Goal: Browse casually: Explore the website without a specific task or goal

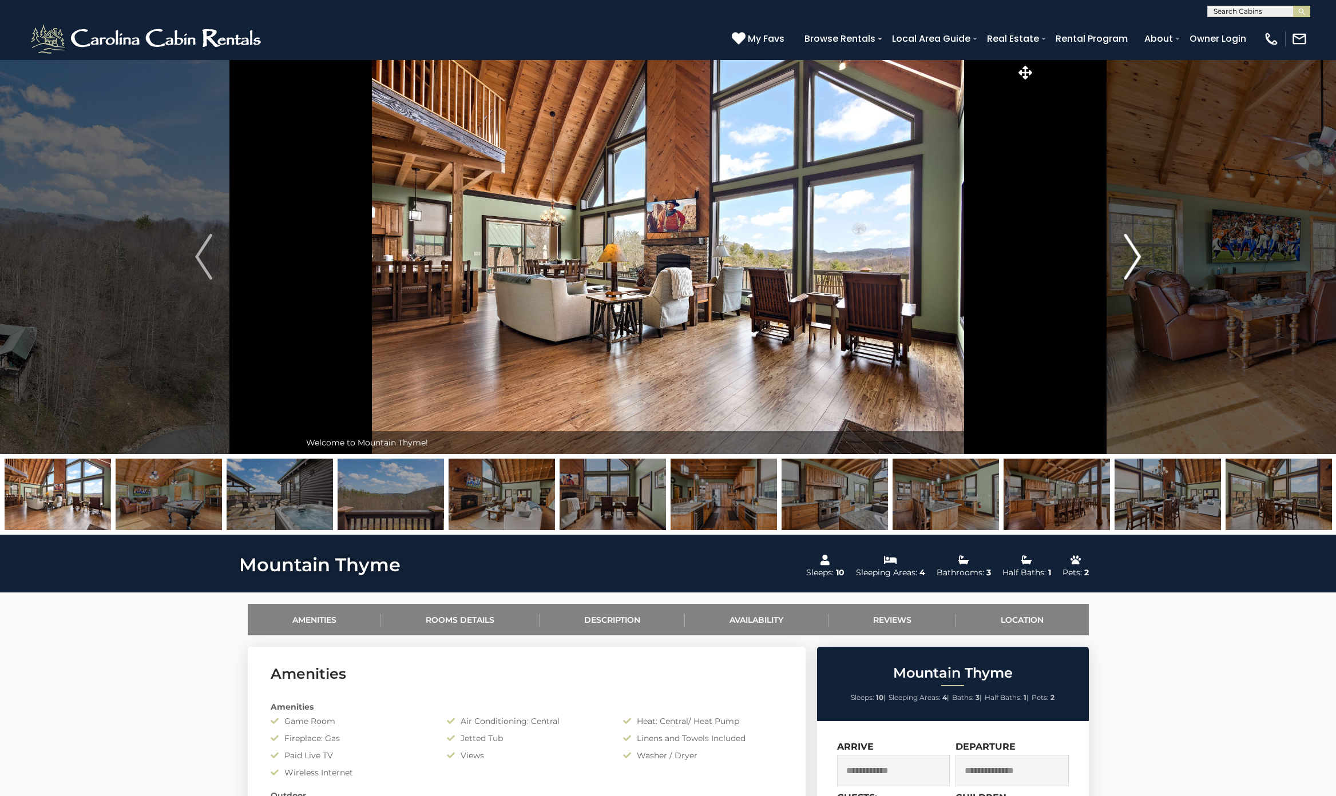
click at [1130, 256] on img "Next" at bounding box center [1131, 257] width 17 height 46
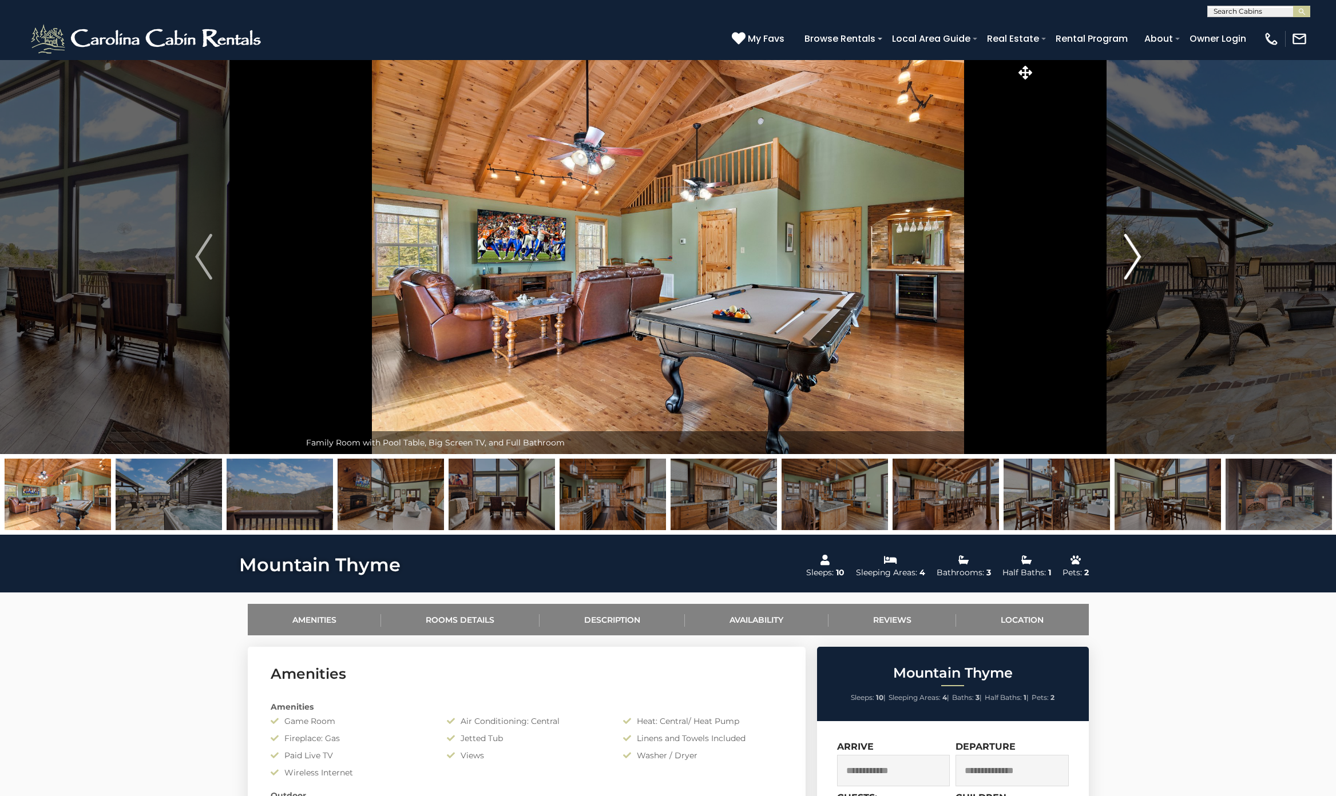
click at [1130, 256] on img "Next" at bounding box center [1131, 257] width 17 height 46
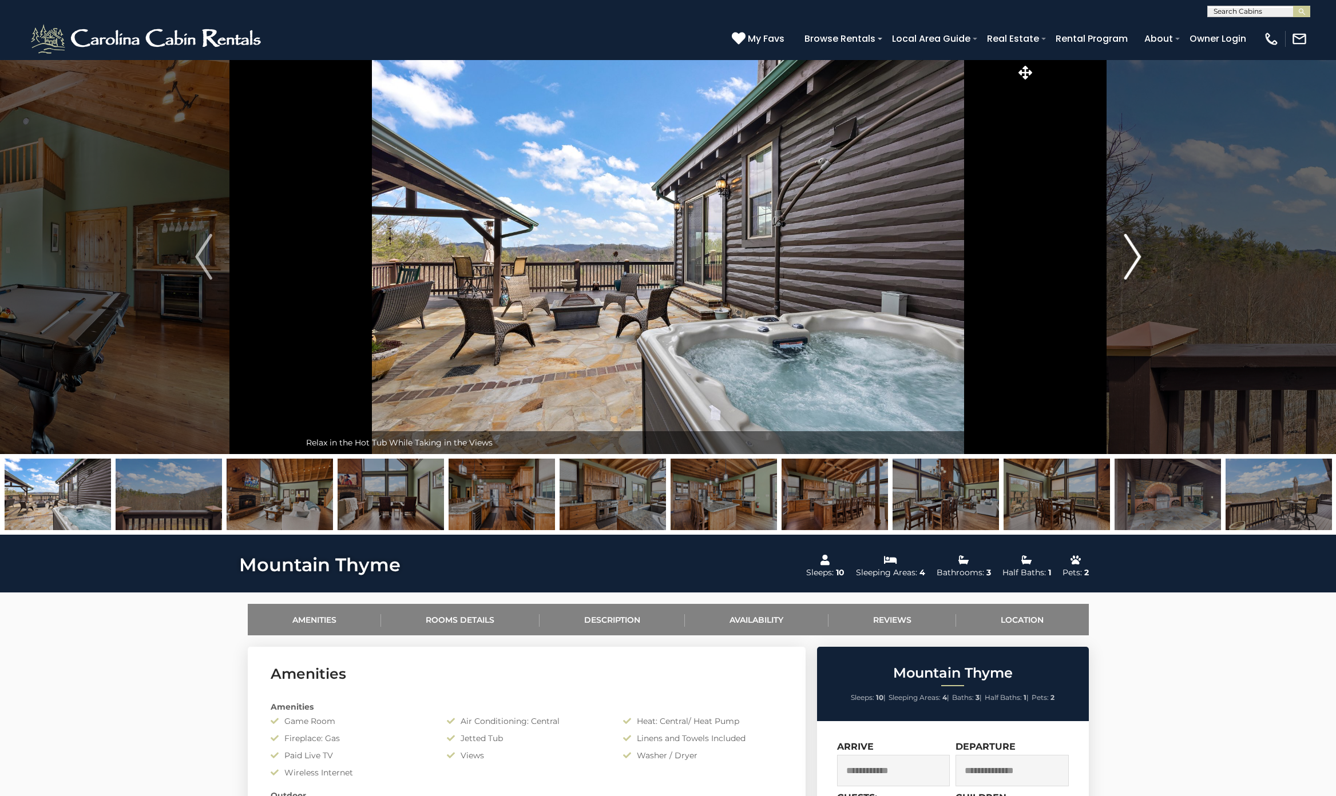
click at [1130, 256] on img "Next" at bounding box center [1131, 257] width 17 height 46
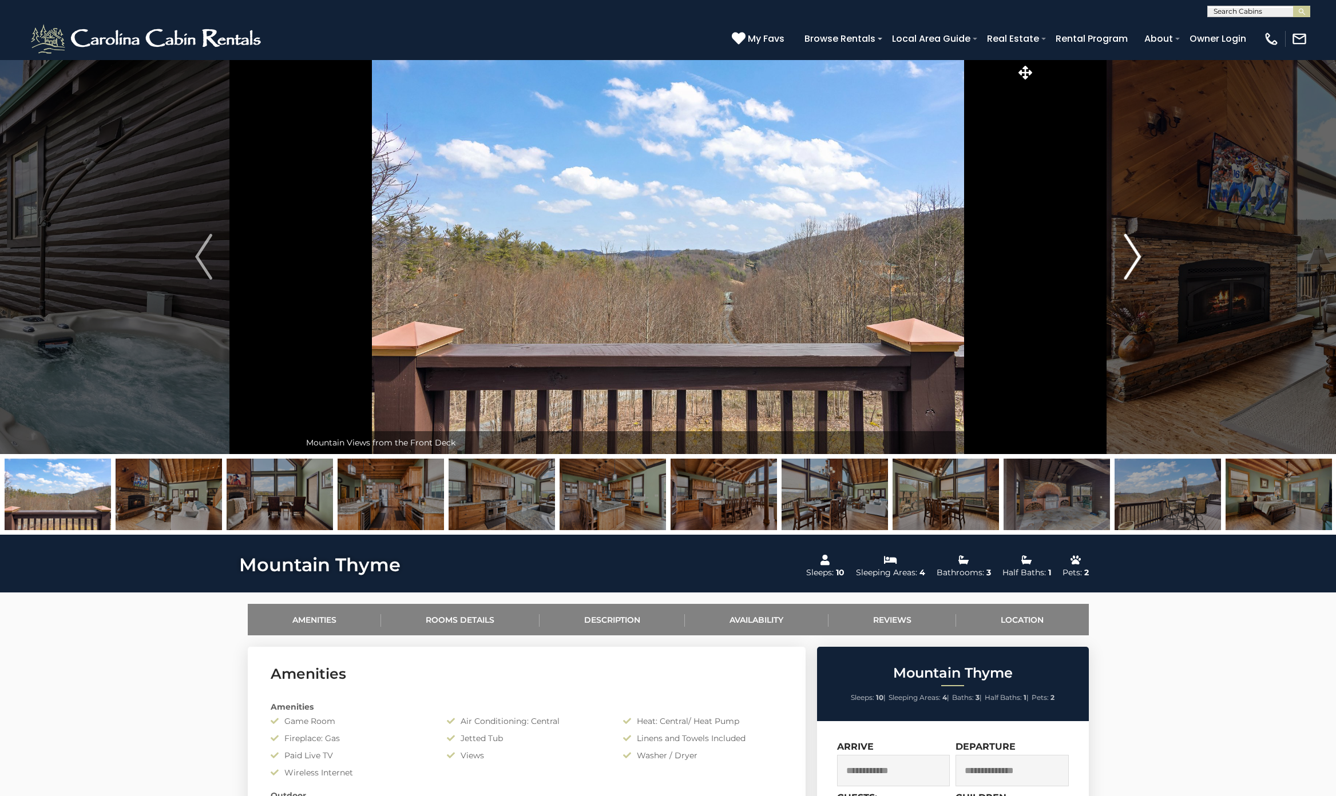
click at [1130, 256] on img "Next" at bounding box center [1131, 257] width 17 height 46
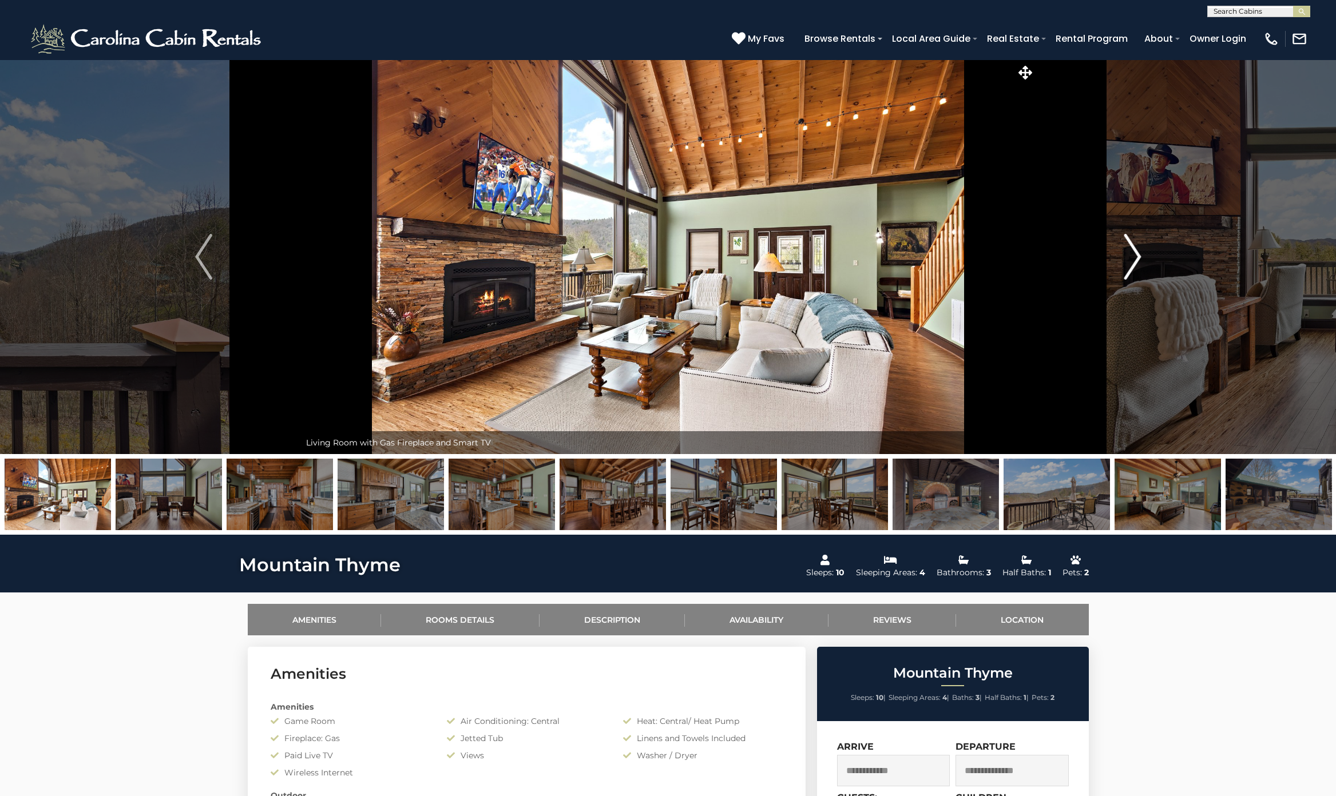
click at [1130, 256] on img "Next" at bounding box center [1131, 257] width 17 height 46
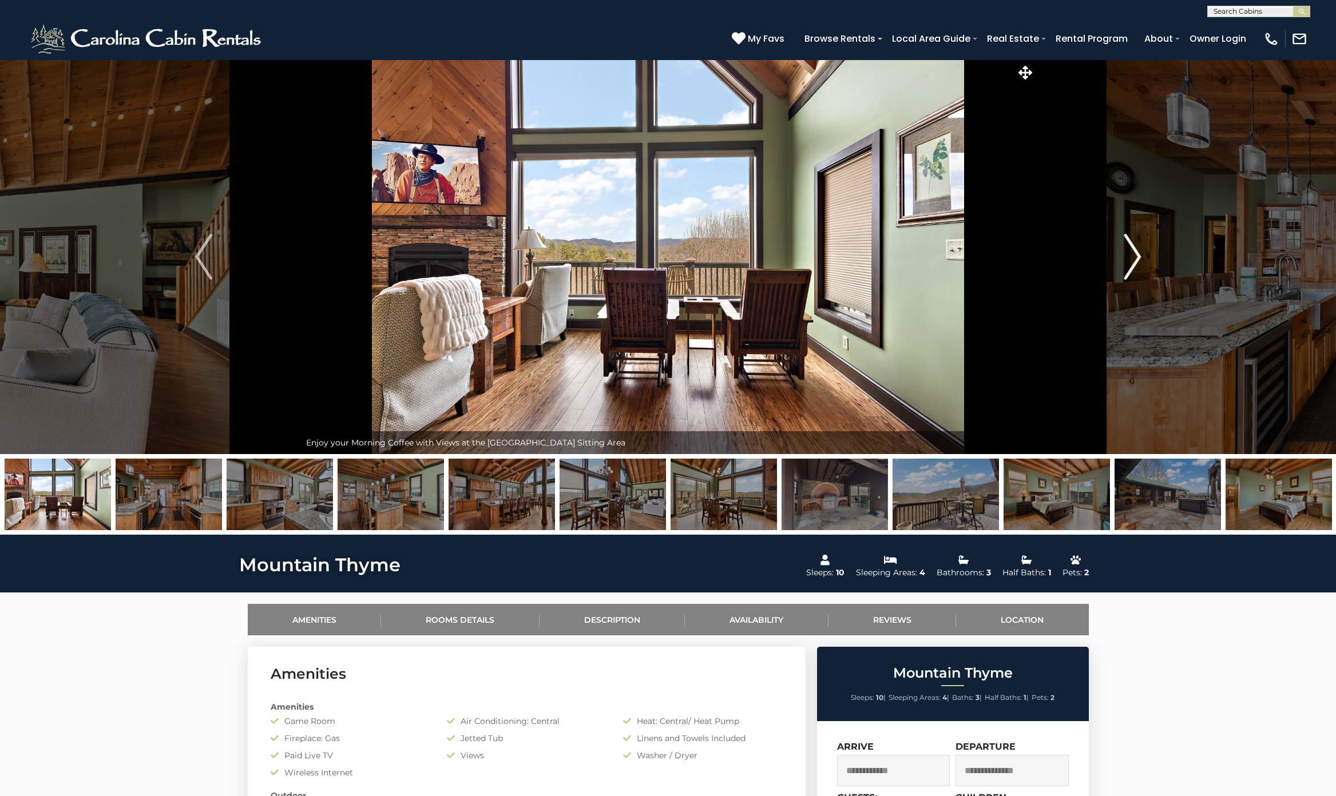
click at [1130, 256] on img "Next" at bounding box center [1131, 257] width 17 height 46
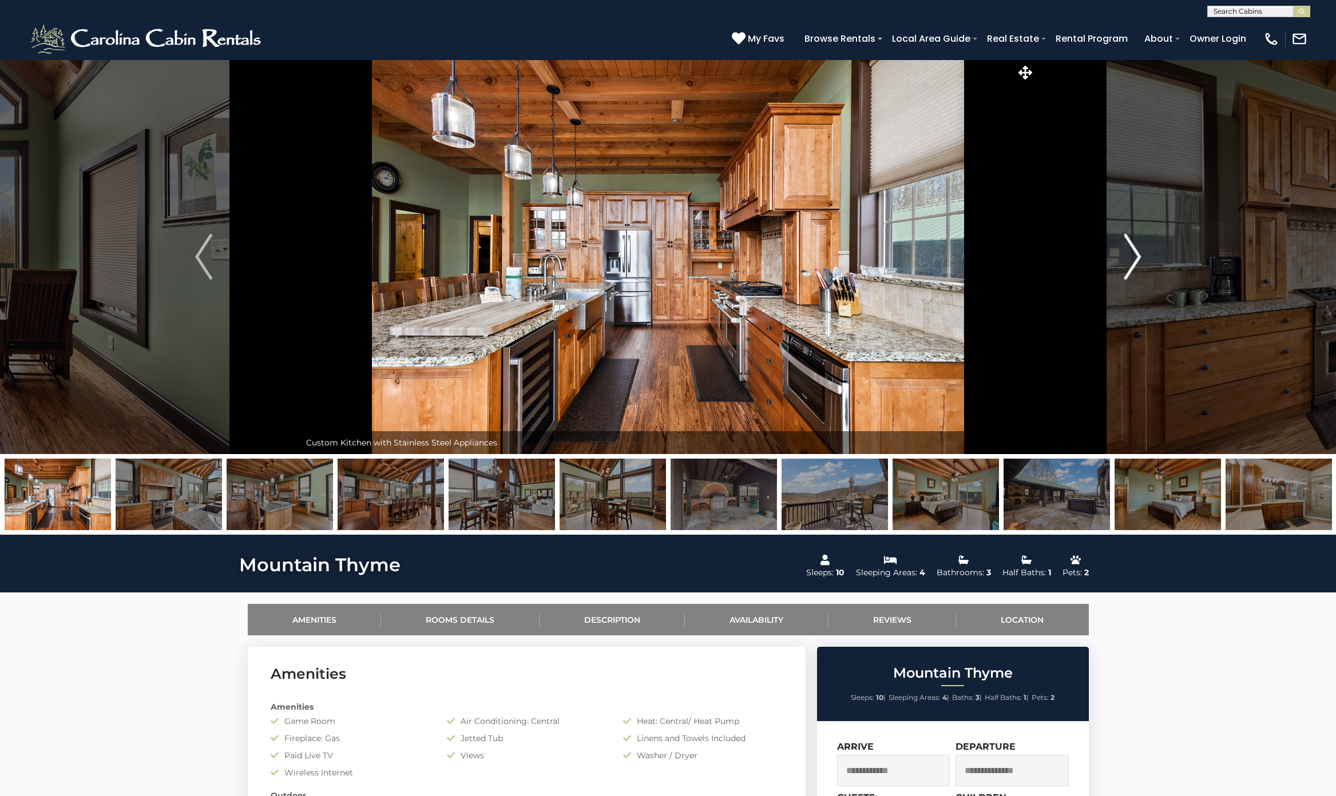
click at [1130, 256] on img "Next" at bounding box center [1131, 257] width 17 height 46
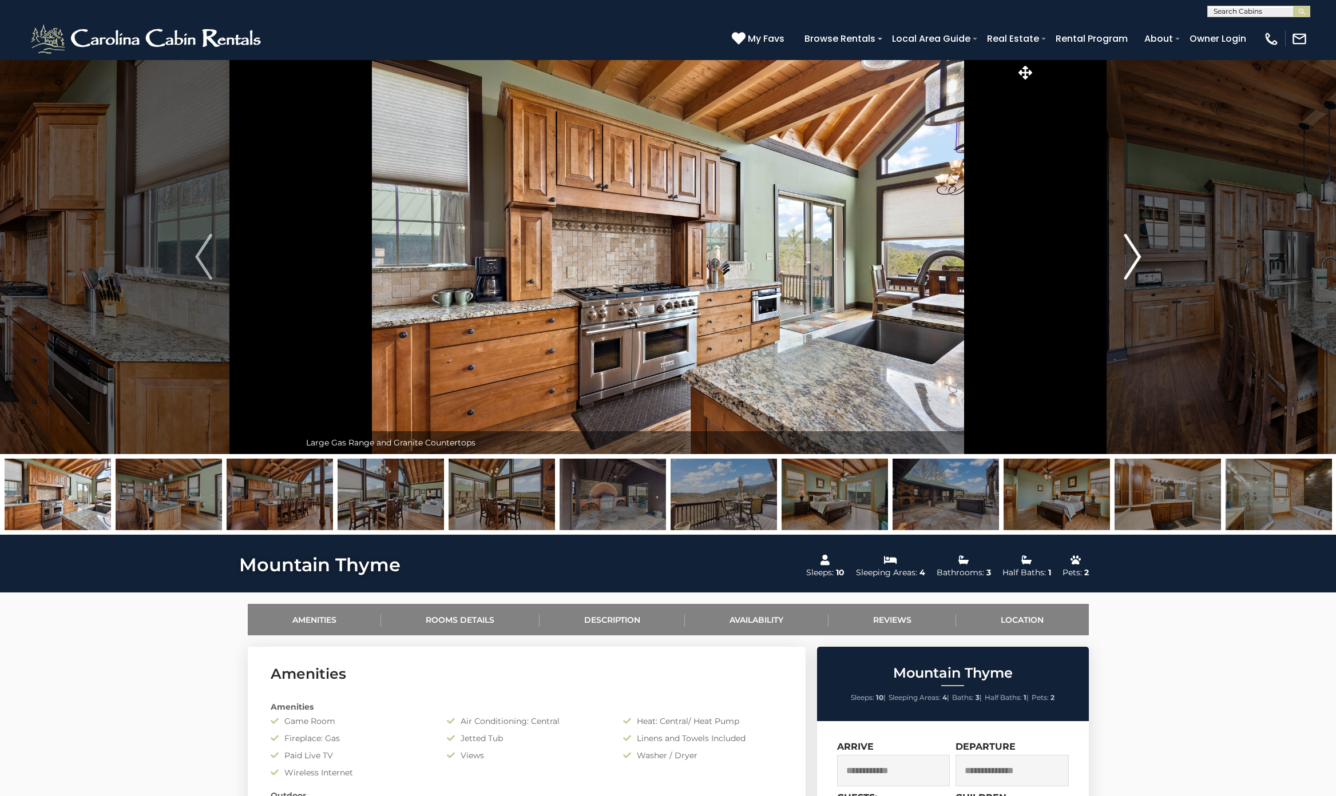
click at [1130, 256] on img "Next" at bounding box center [1131, 257] width 17 height 46
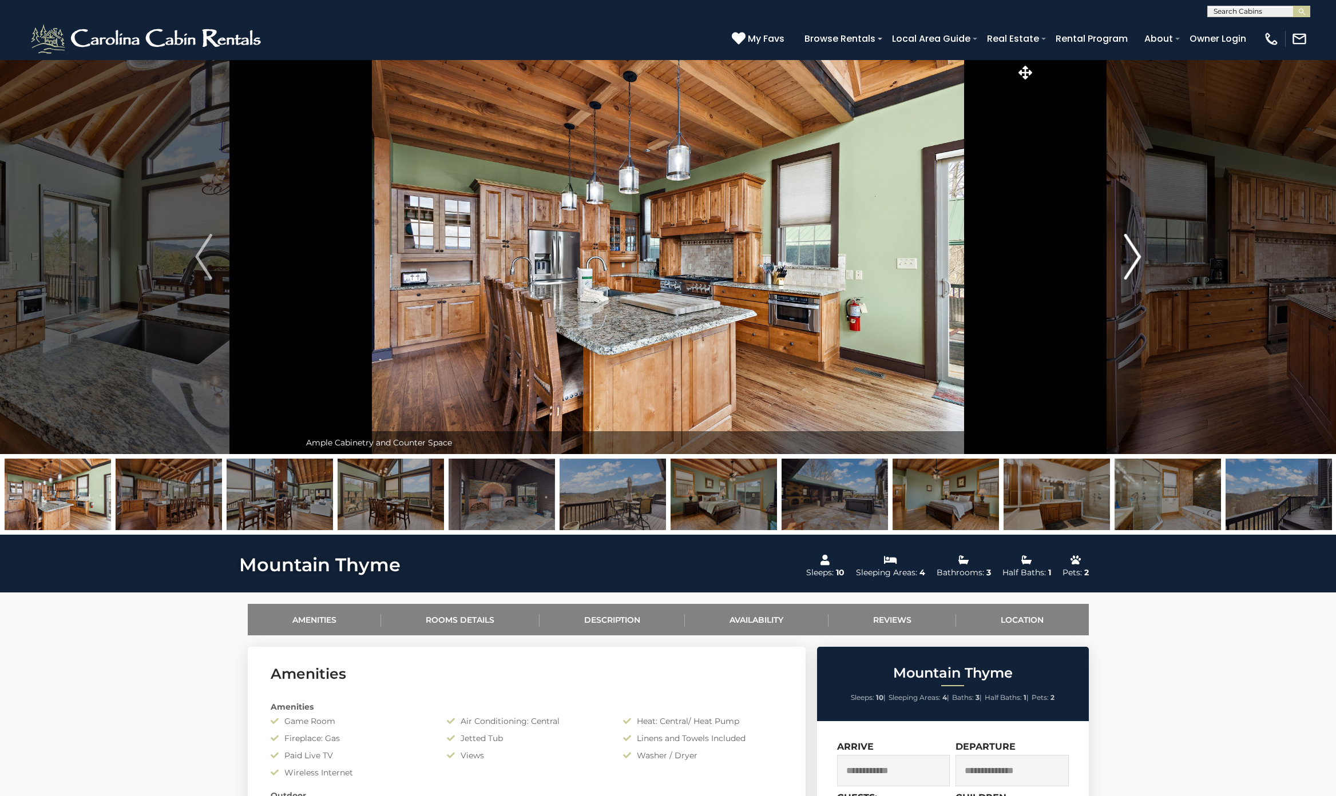
click at [1130, 256] on img "Next" at bounding box center [1131, 257] width 17 height 46
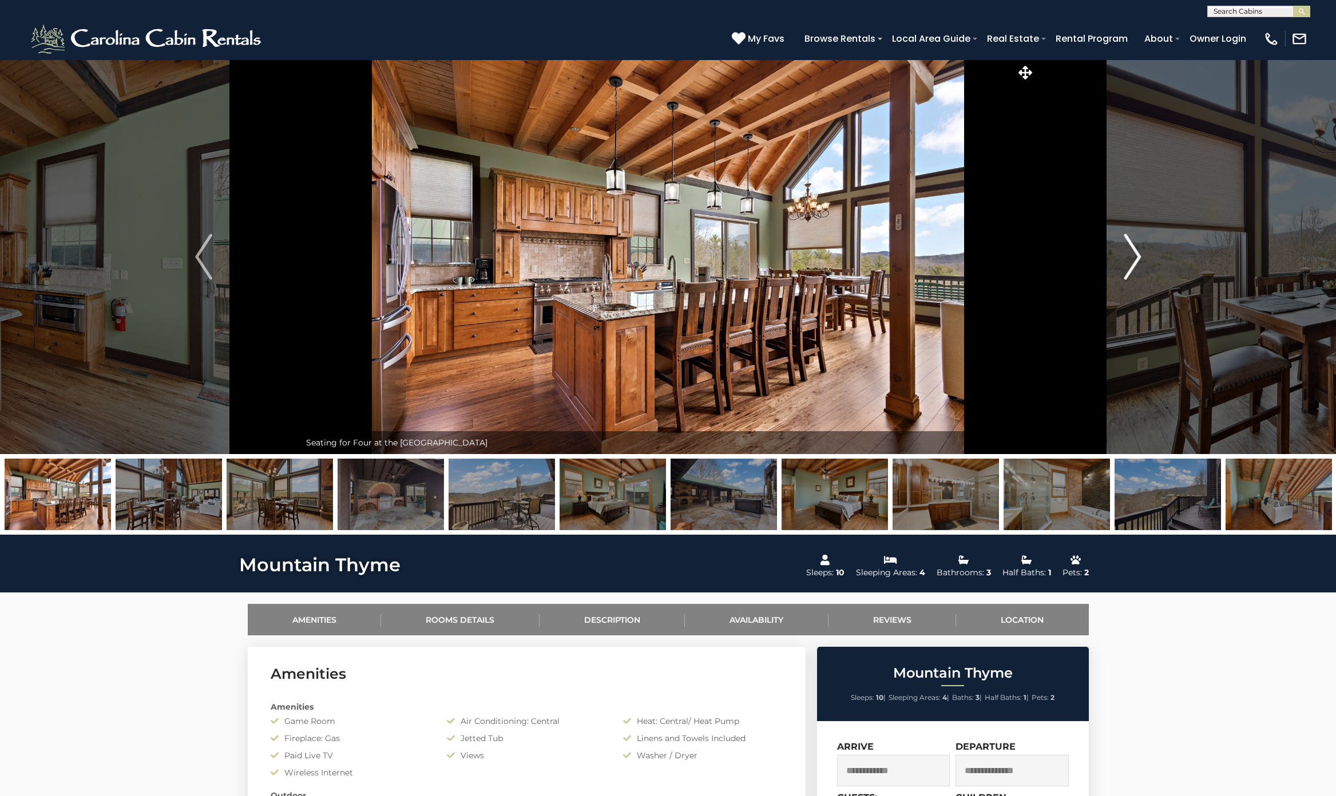
click at [1130, 256] on img "Next" at bounding box center [1131, 257] width 17 height 46
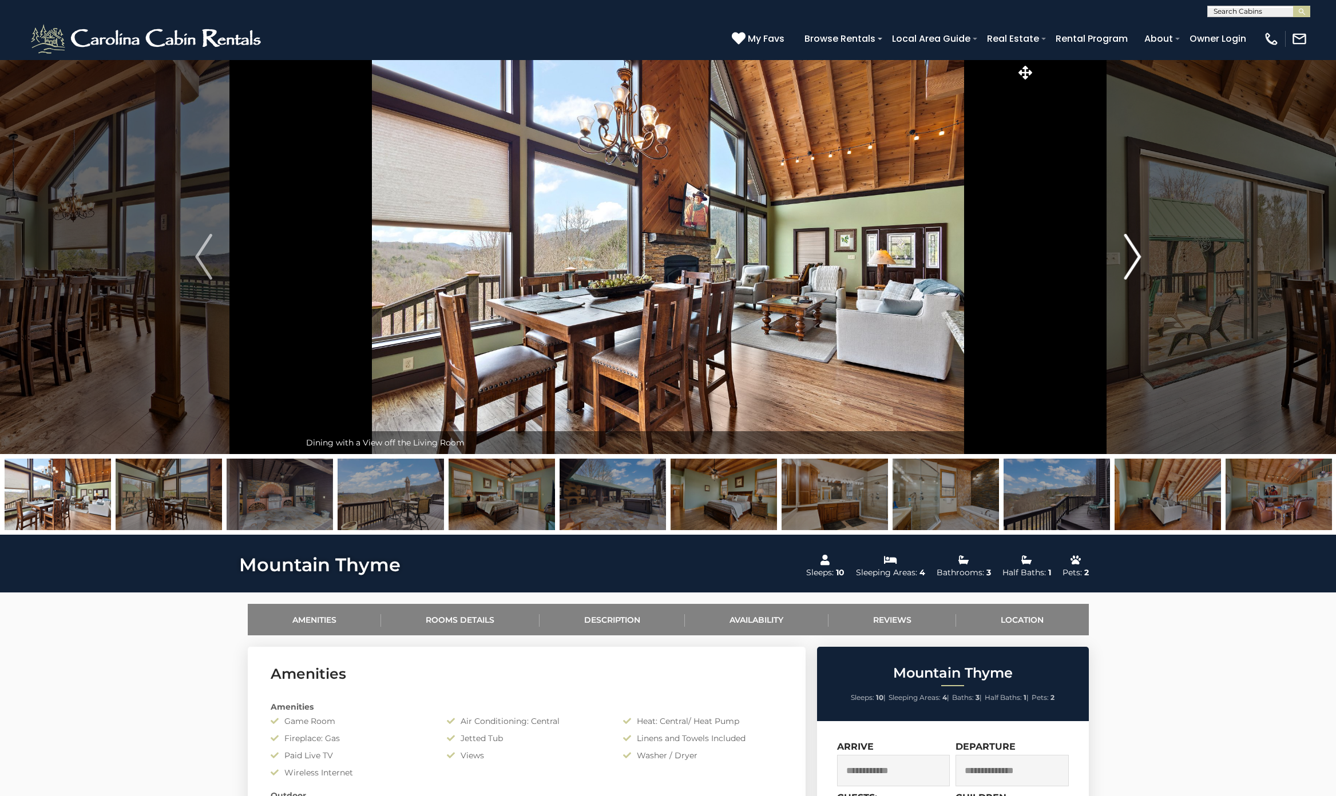
click at [1134, 256] on img "Next" at bounding box center [1131, 257] width 17 height 46
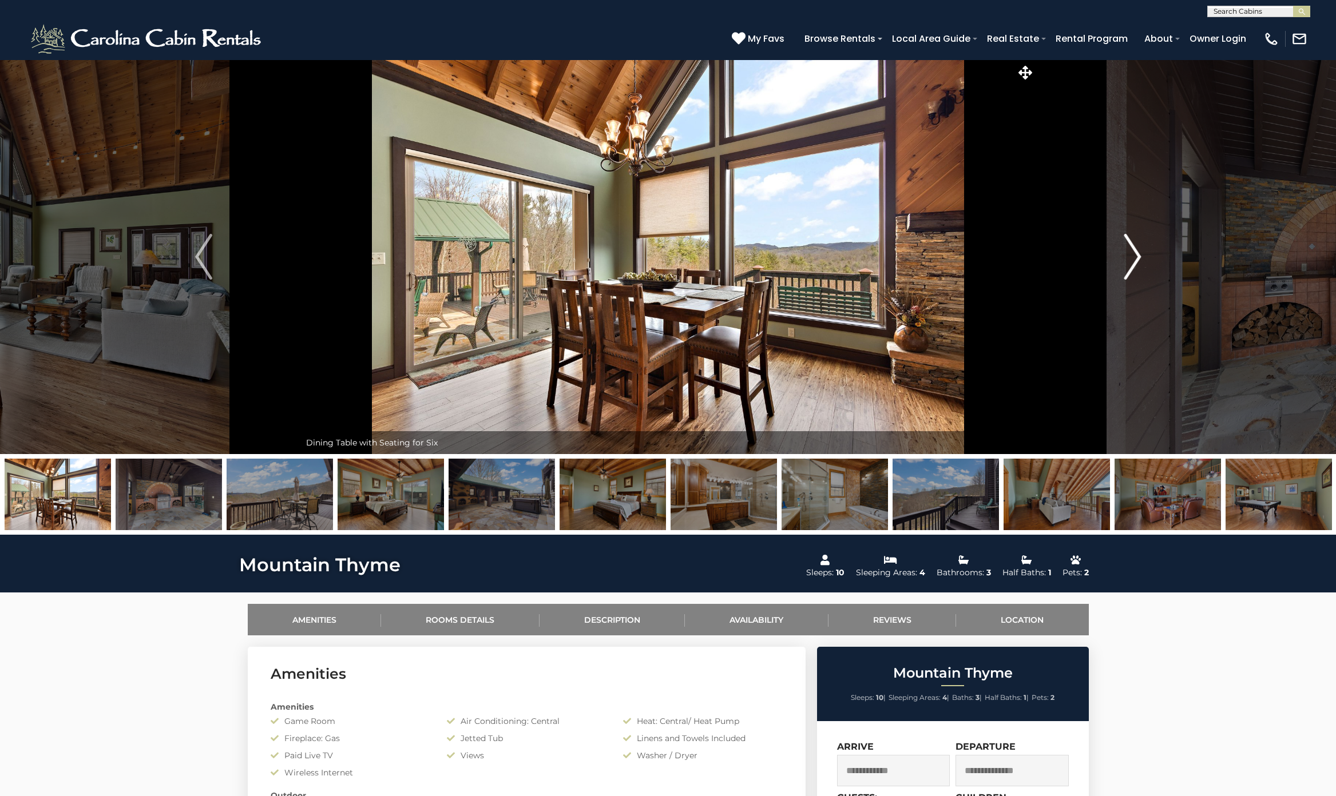
click at [1134, 256] on img "Next" at bounding box center [1131, 257] width 17 height 46
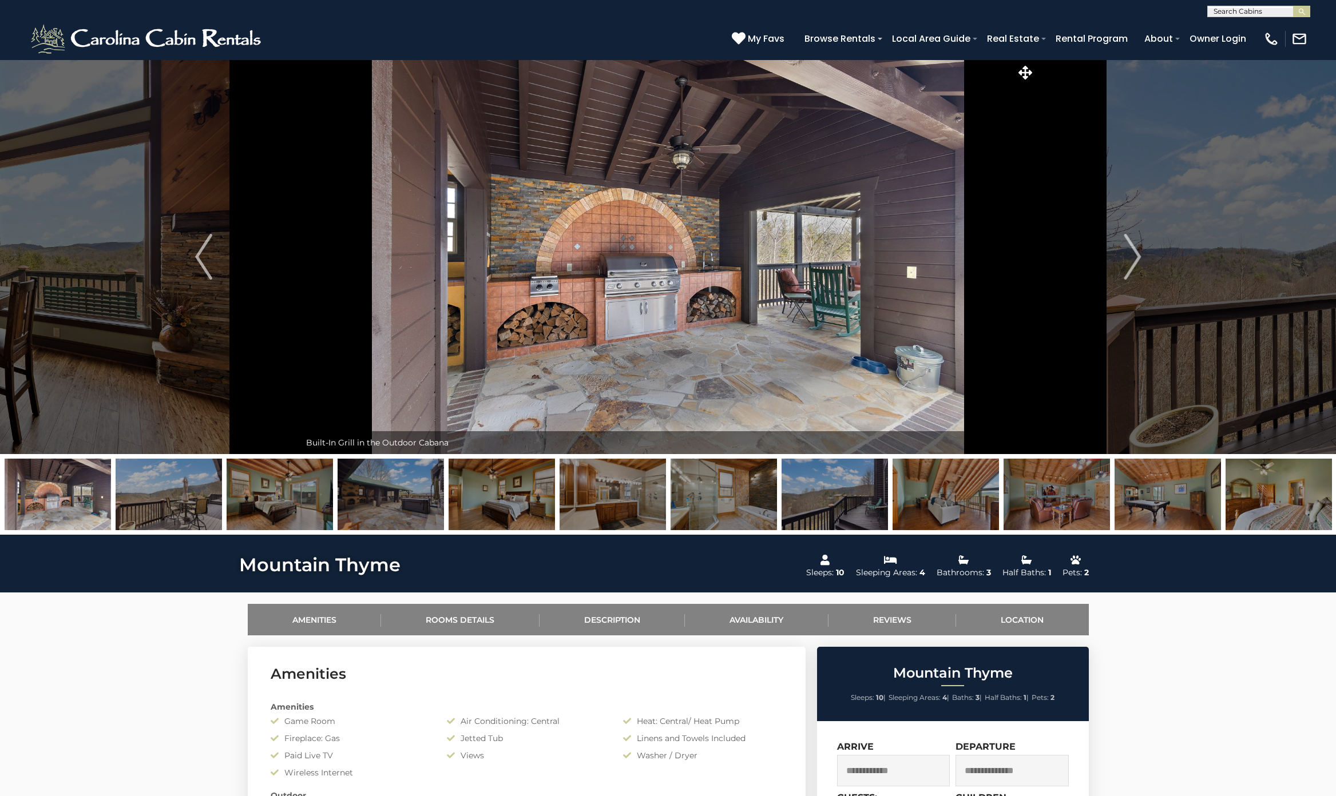
click at [783, 267] on img at bounding box center [667, 256] width 734 height 395
click at [774, 268] on img at bounding box center [667, 256] width 734 height 395
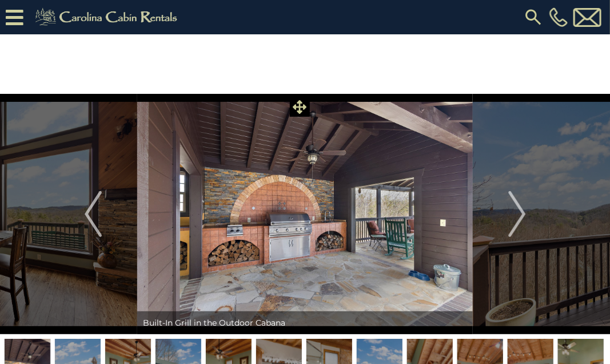
click at [298, 107] on icon at bounding box center [300, 107] width 14 height 14
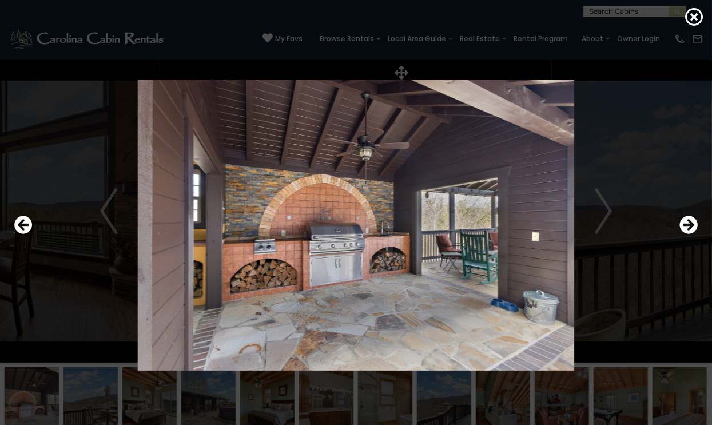
click at [606, 208] on img at bounding box center [356, 225] width 576 height 291
click at [692, 229] on icon "Next" at bounding box center [688, 225] width 18 height 18
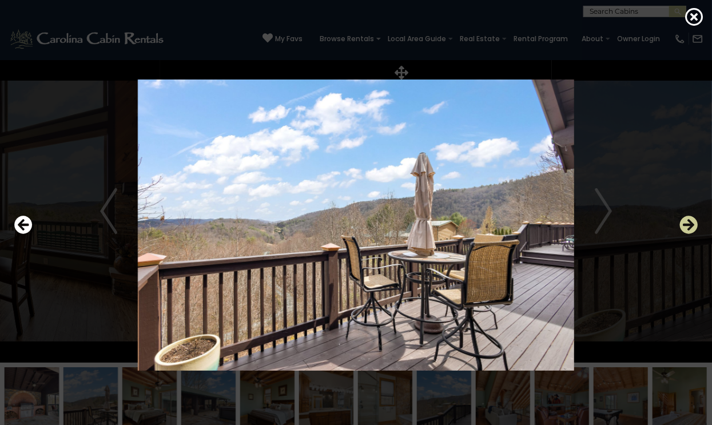
click at [692, 229] on icon "Next" at bounding box center [688, 225] width 18 height 18
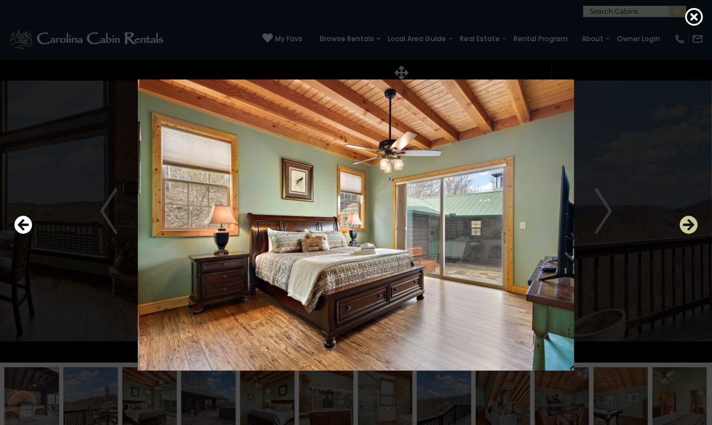
click at [690, 229] on icon "Next" at bounding box center [688, 225] width 18 height 18
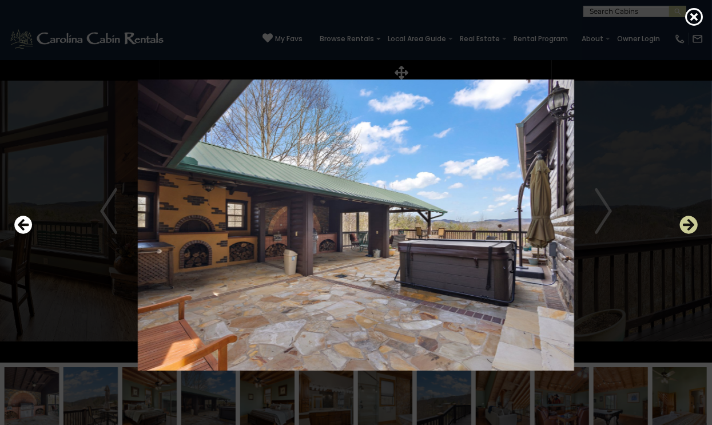
click at [690, 229] on icon "Next" at bounding box center [688, 225] width 18 height 18
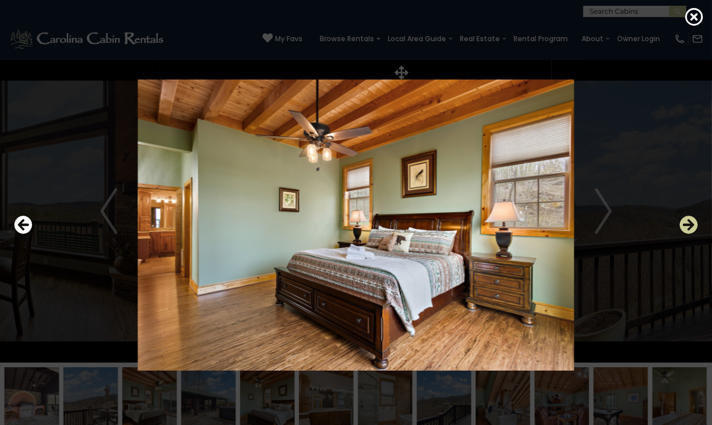
click at [690, 229] on icon "Next" at bounding box center [688, 225] width 18 height 18
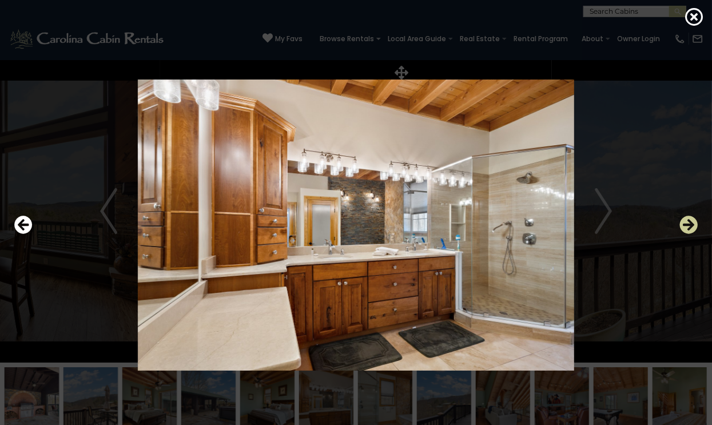
click at [689, 229] on icon "Next" at bounding box center [688, 225] width 18 height 18
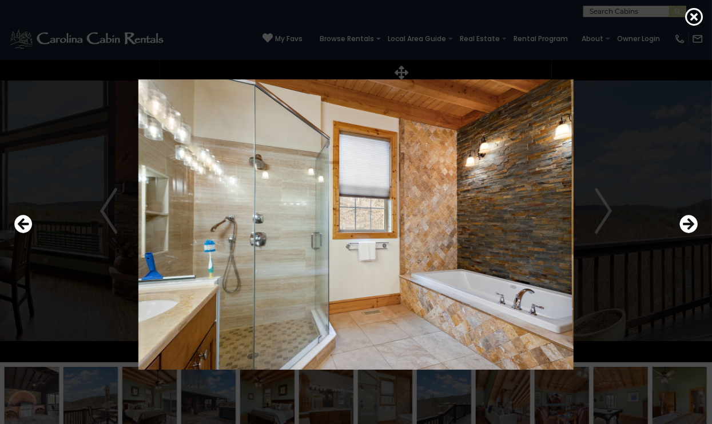
click at [605, 217] on img at bounding box center [356, 225] width 576 height 291
click at [29, 226] on icon "Previous" at bounding box center [23, 224] width 18 height 18
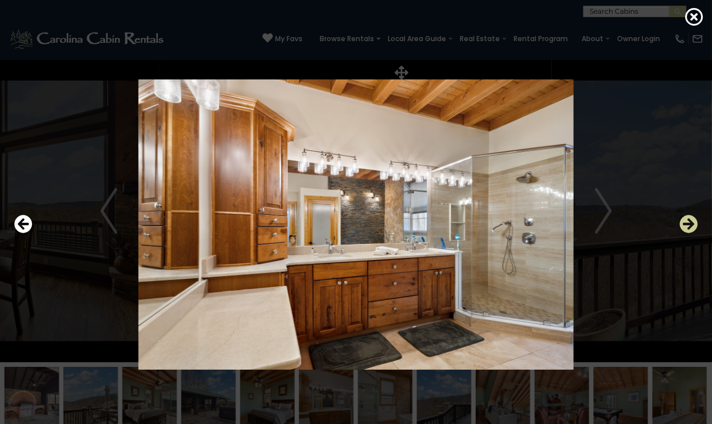
click at [686, 228] on icon "Next" at bounding box center [688, 224] width 18 height 18
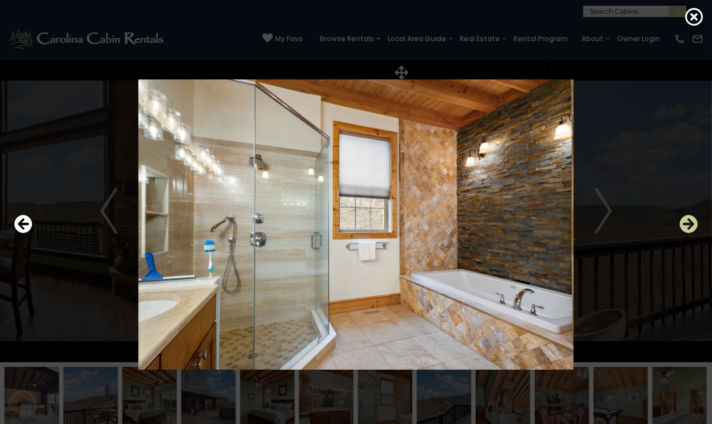
click at [686, 228] on icon "Next" at bounding box center [688, 224] width 18 height 18
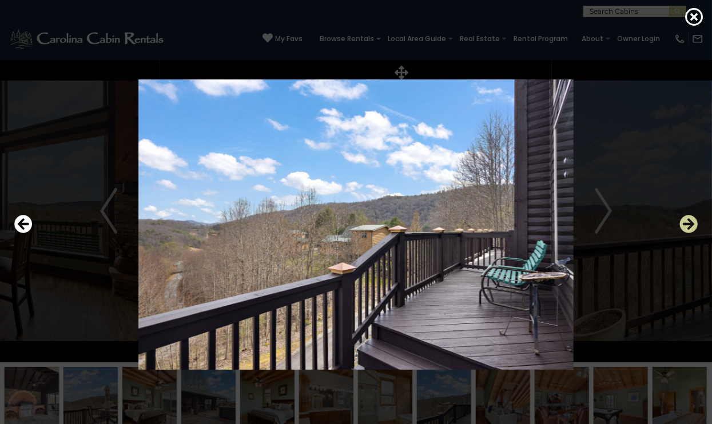
click at [686, 228] on icon "Next" at bounding box center [688, 224] width 18 height 18
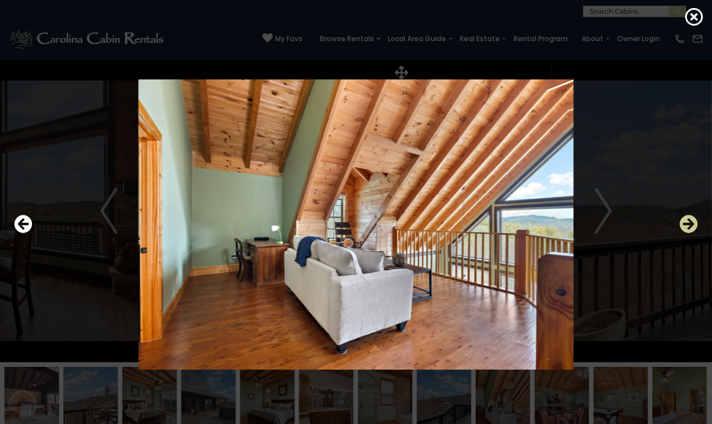
click at [686, 228] on icon "Next" at bounding box center [688, 224] width 18 height 18
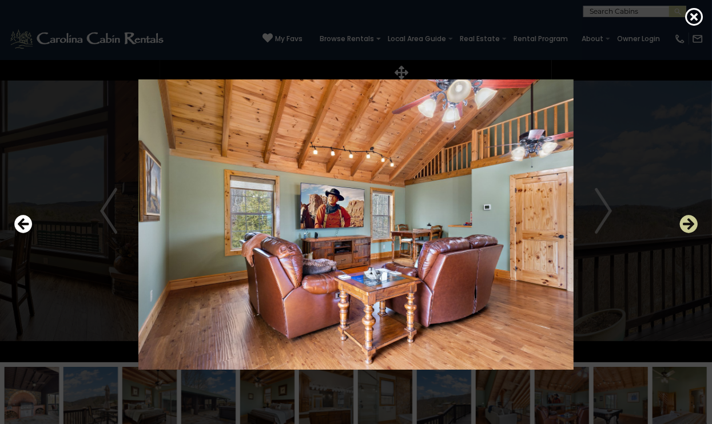
click at [686, 228] on icon "Next" at bounding box center [688, 224] width 18 height 18
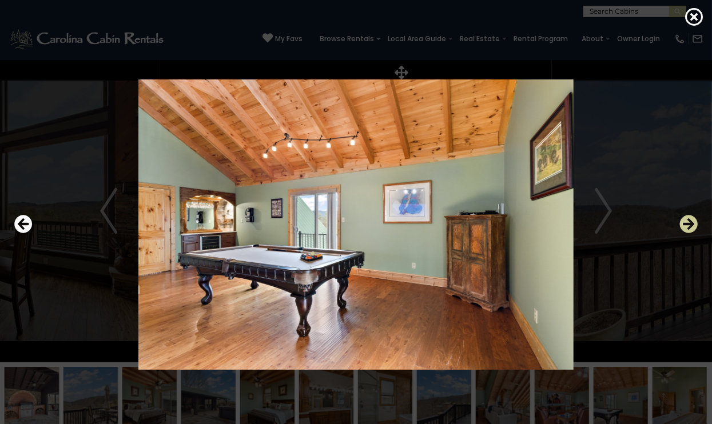
click at [687, 228] on icon "Next" at bounding box center [688, 224] width 18 height 18
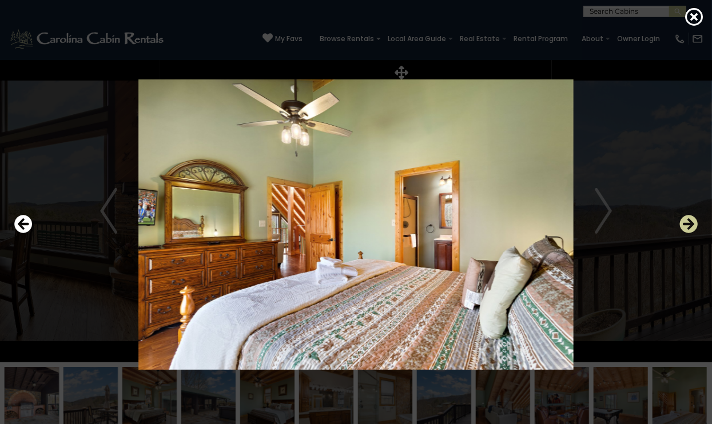
click at [687, 228] on icon "Next" at bounding box center [688, 224] width 18 height 18
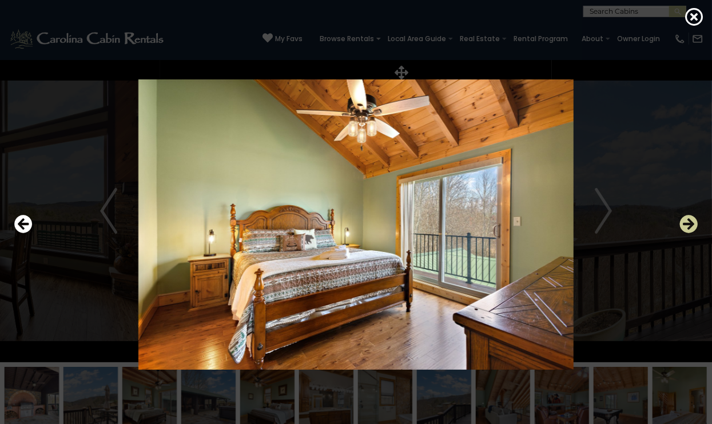
click at [687, 228] on icon "Next" at bounding box center [688, 224] width 18 height 18
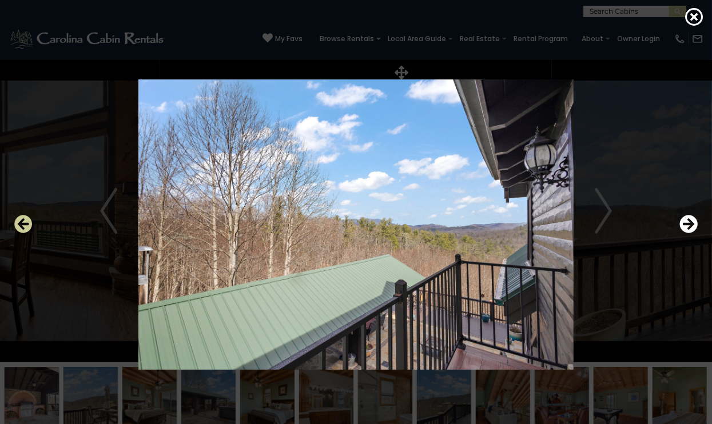
click at [27, 226] on icon "Previous" at bounding box center [23, 224] width 18 height 18
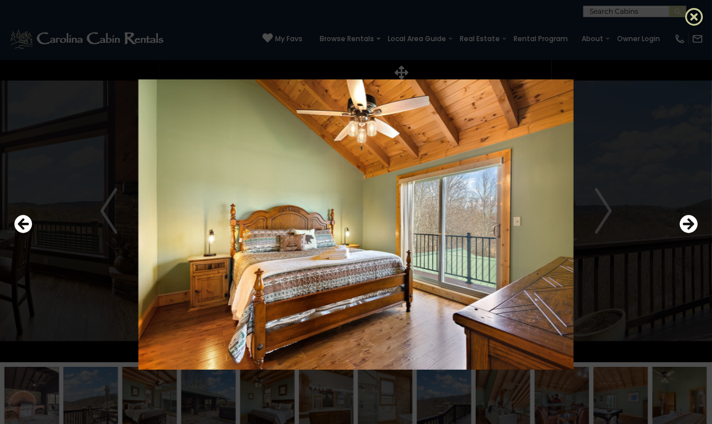
click at [692, 17] on icon at bounding box center [694, 16] width 18 height 18
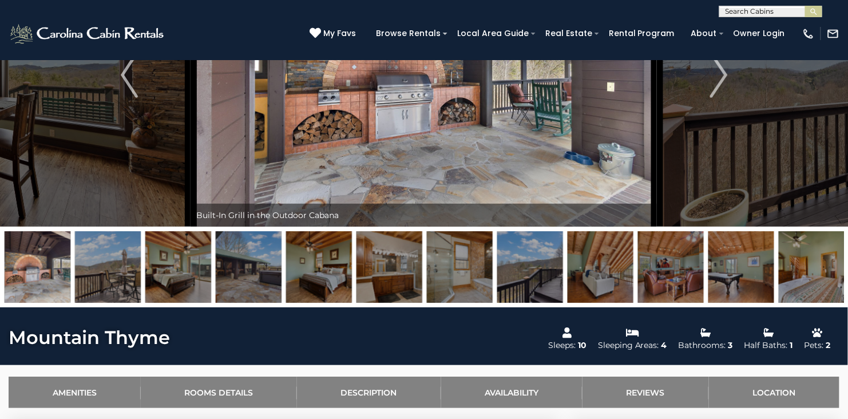
scroll to position [137, 0]
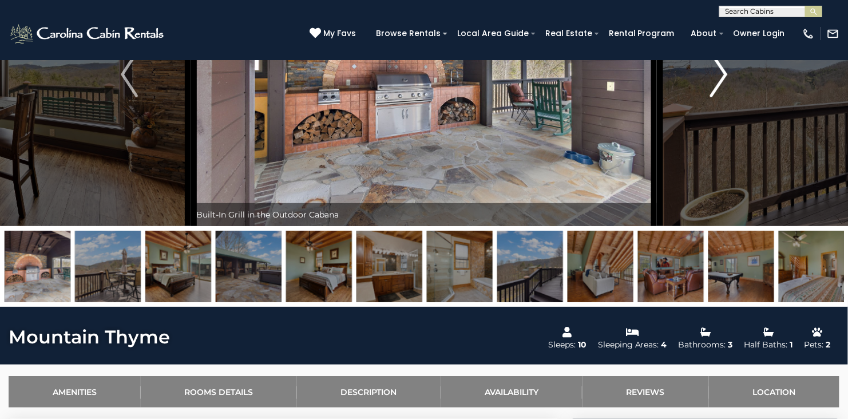
click at [725, 79] on img "Next" at bounding box center [718, 74] width 17 height 46
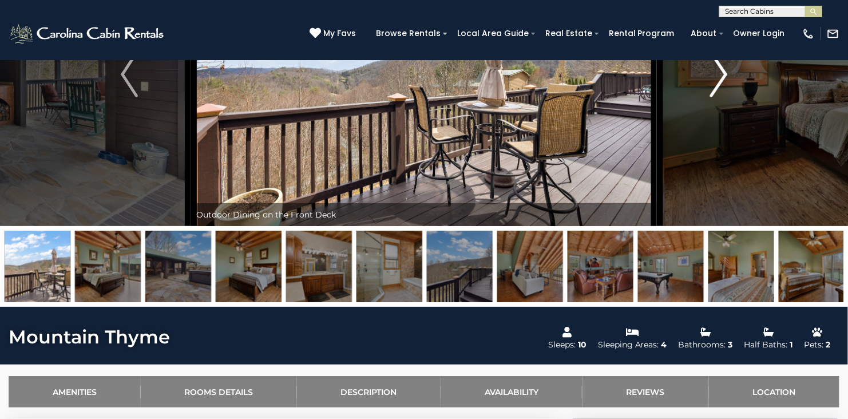
click at [724, 79] on img "Next" at bounding box center [718, 74] width 17 height 46
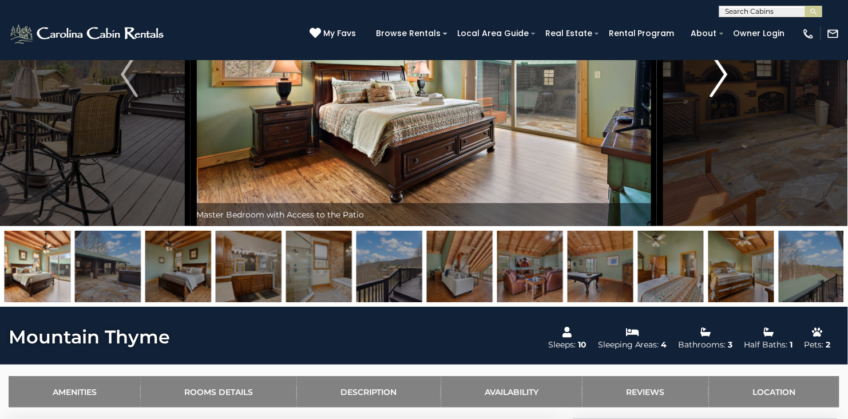
click at [723, 79] on img "Next" at bounding box center [718, 74] width 17 height 46
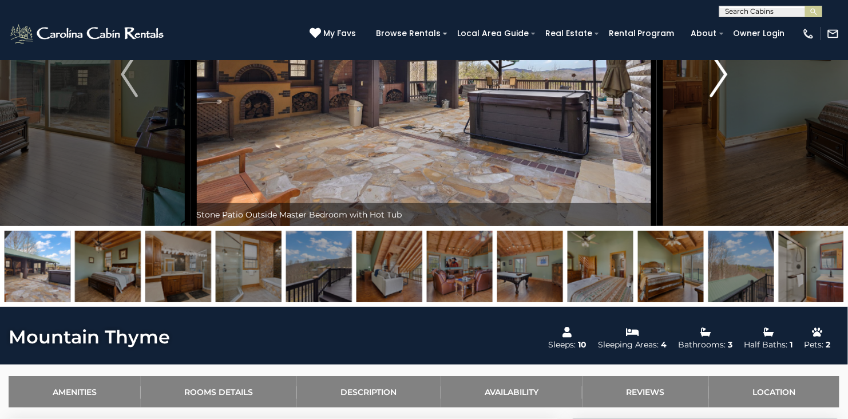
click at [722, 79] on img "Next" at bounding box center [718, 74] width 17 height 46
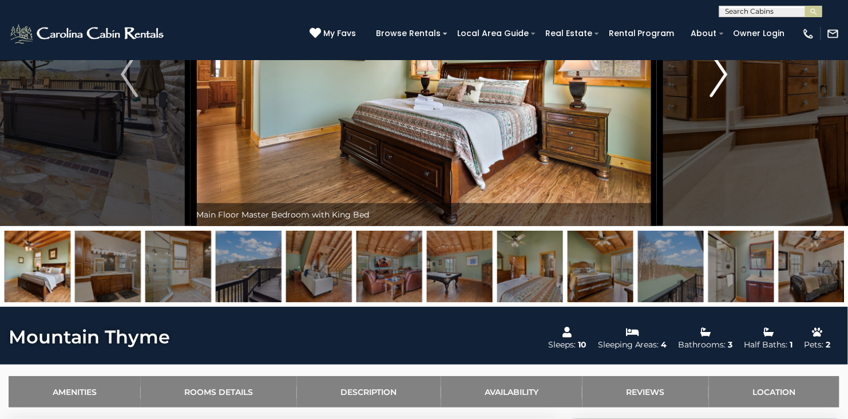
click at [722, 79] on img "Next" at bounding box center [718, 74] width 17 height 46
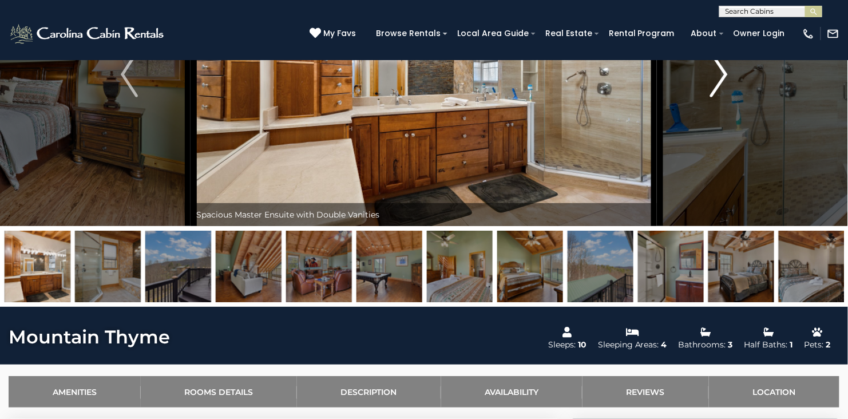
click at [722, 79] on img "Next" at bounding box center [718, 74] width 17 height 46
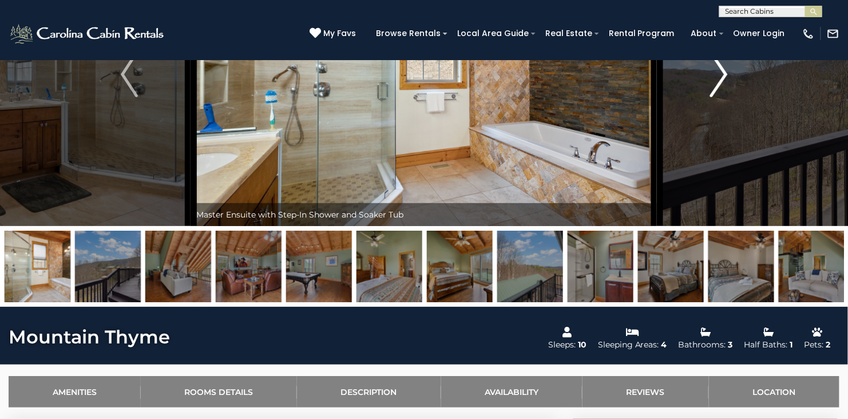
click at [722, 79] on img "Next" at bounding box center [718, 74] width 17 height 46
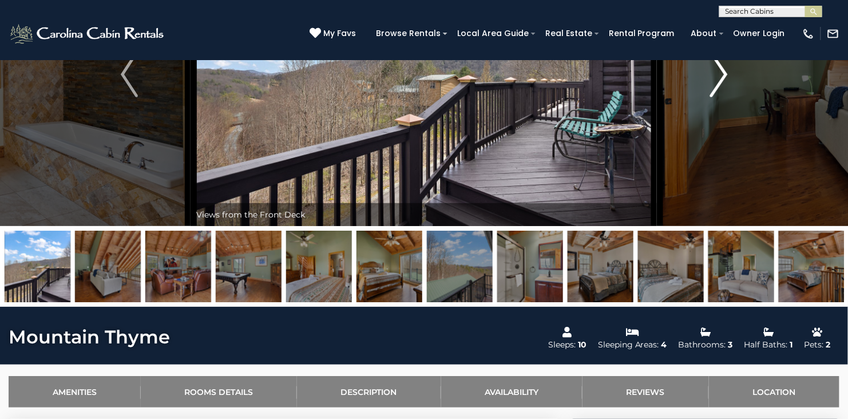
click at [722, 79] on img "Next" at bounding box center [718, 74] width 17 height 46
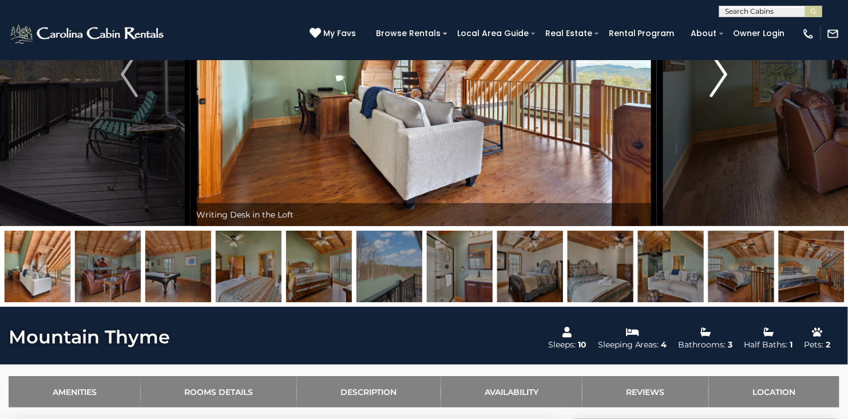
click at [722, 79] on img "Next" at bounding box center [718, 74] width 17 height 46
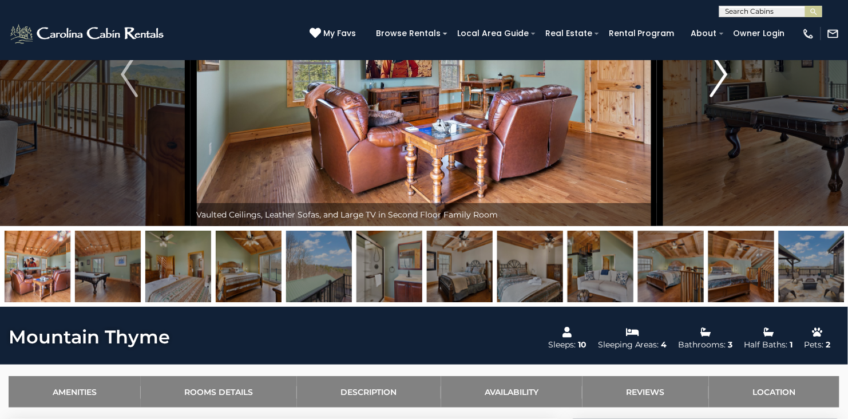
click at [722, 79] on img "Next" at bounding box center [718, 74] width 17 height 46
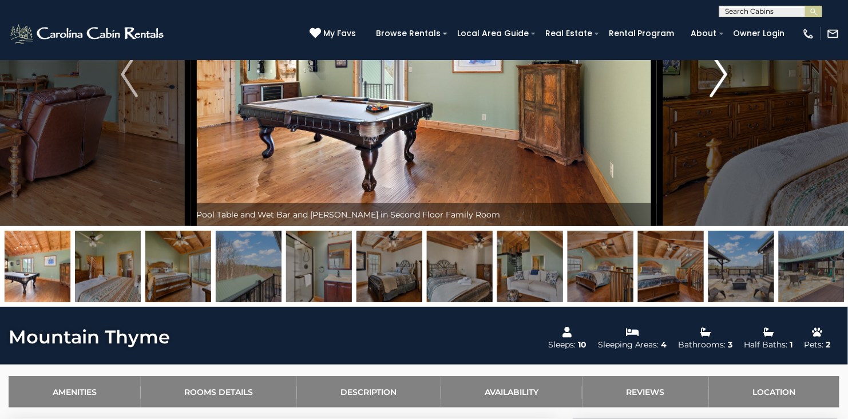
click at [722, 79] on img "Next" at bounding box center [718, 74] width 17 height 46
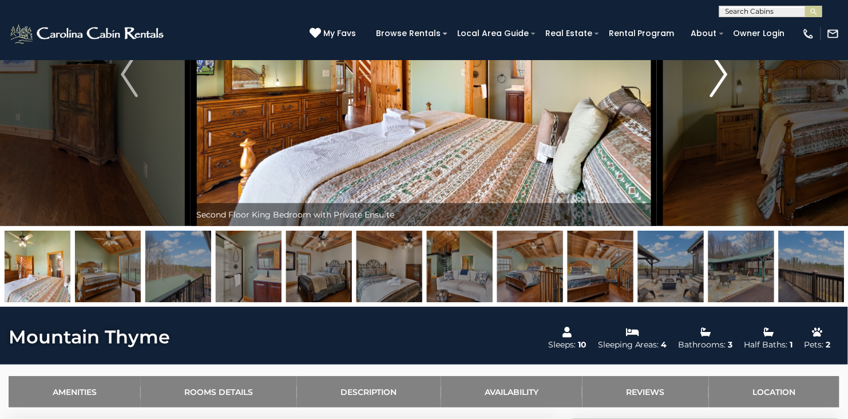
click at [722, 79] on img "Next" at bounding box center [718, 74] width 17 height 46
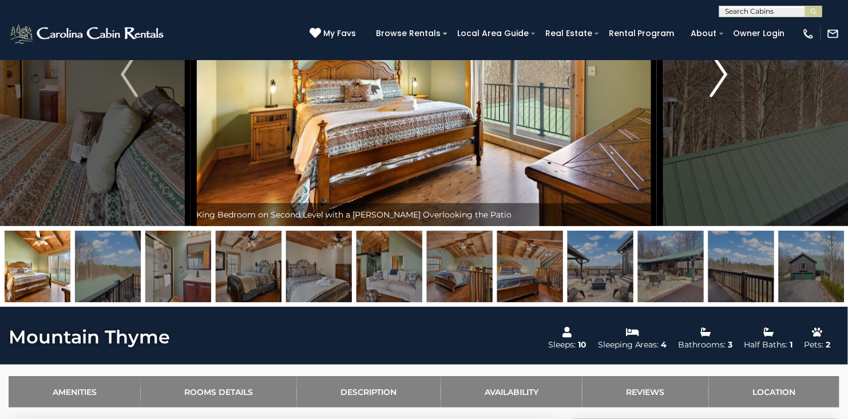
click at [722, 79] on img "Next" at bounding box center [718, 74] width 17 height 46
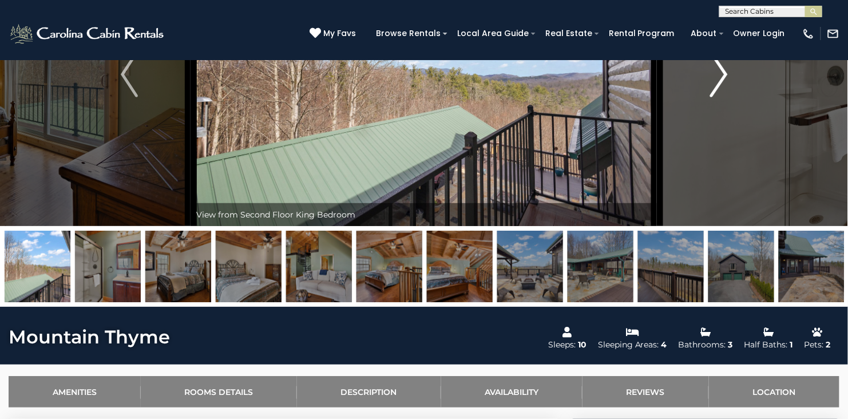
click at [722, 79] on img "Next" at bounding box center [718, 74] width 17 height 46
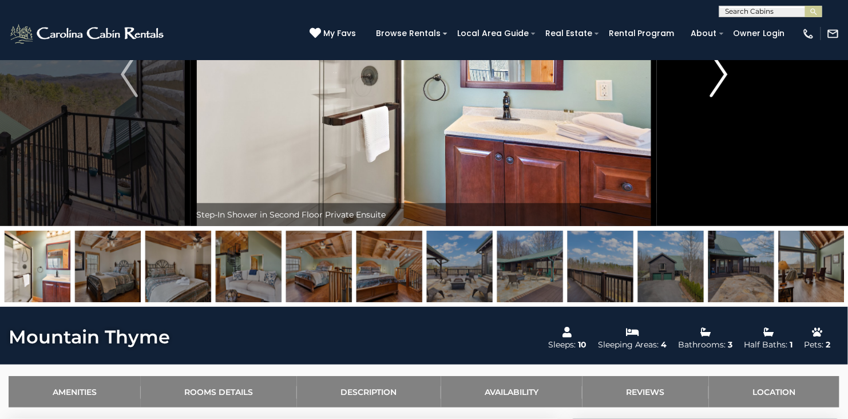
click at [722, 79] on img "Next" at bounding box center [718, 74] width 17 height 46
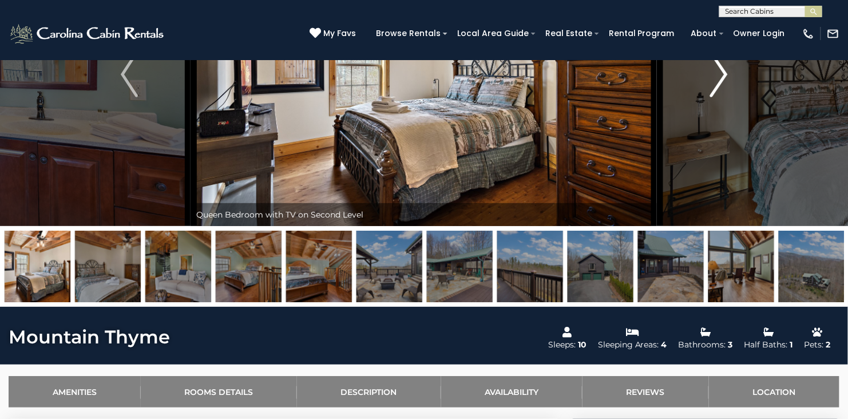
click at [722, 79] on img "Next" at bounding box center [718, 74] width 17 height 46
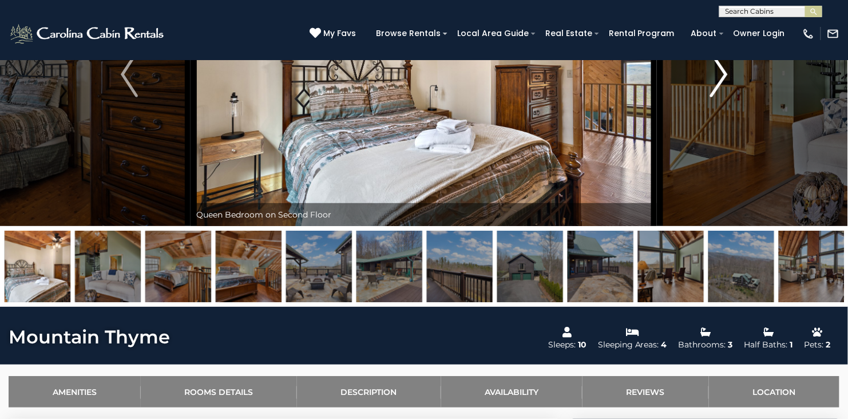
click at [722, 79] on img "Next" at bounding box center [718, 74] width 17 height 46
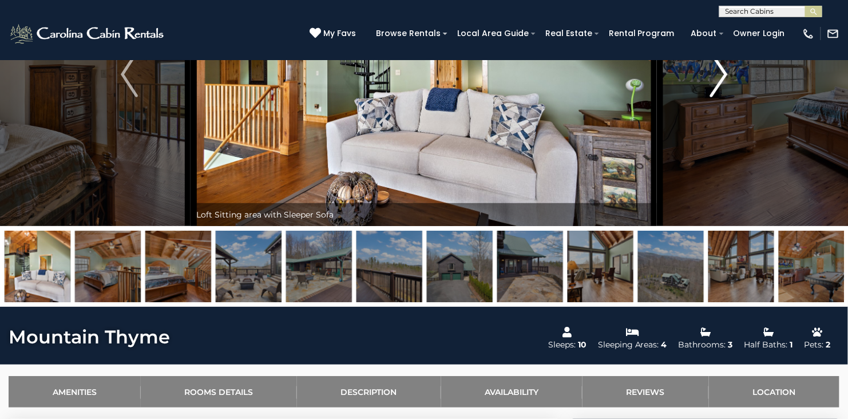
click at [722, 79] on img "Next" at bounding box center [718, 74] width 17 height 46
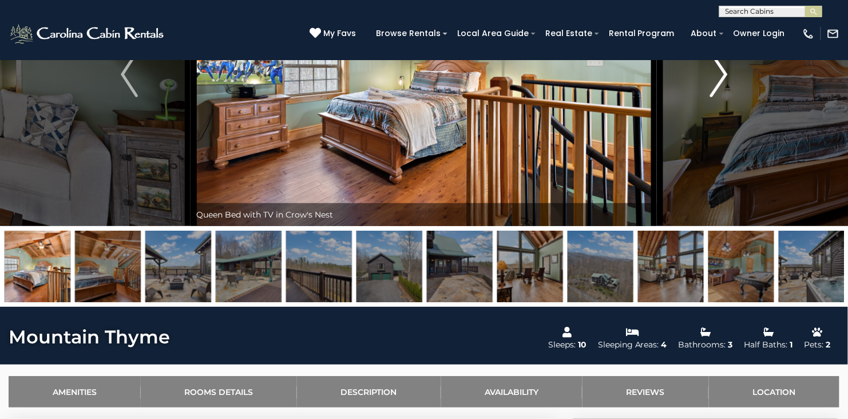
click at [722, 79] on img "Next" at bounding box center [718, 74] width 17 height 46
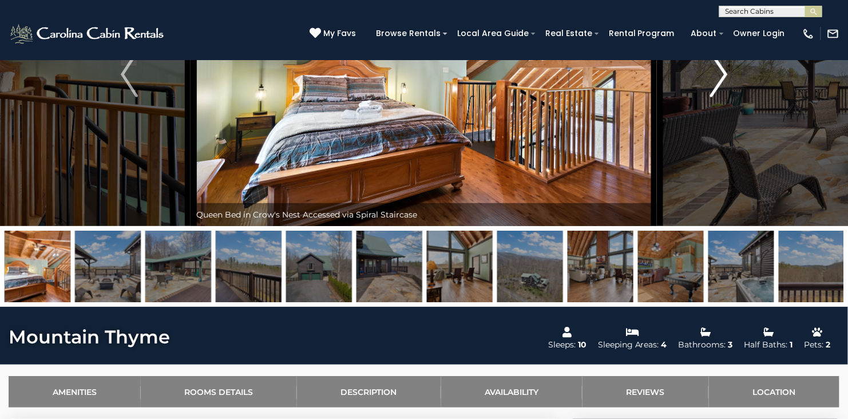
click at [722, 79] on img "Next" at bounding box center [718, 74] width 17 height 46
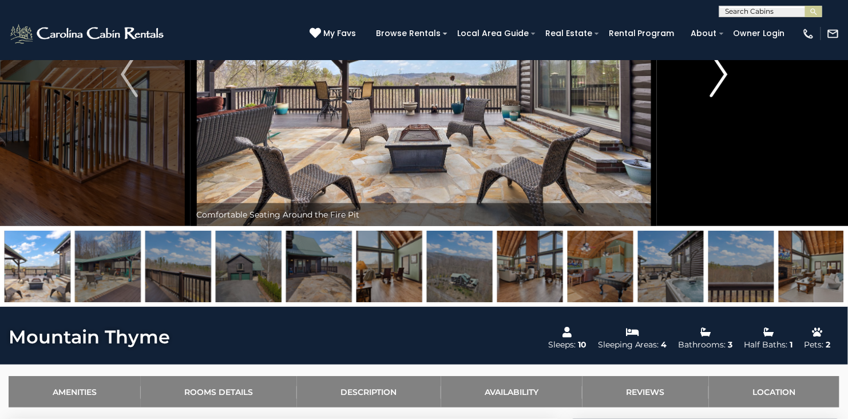
click at [722, 79] on img "Next" at bounding box center [718, 74] width 17 height 46
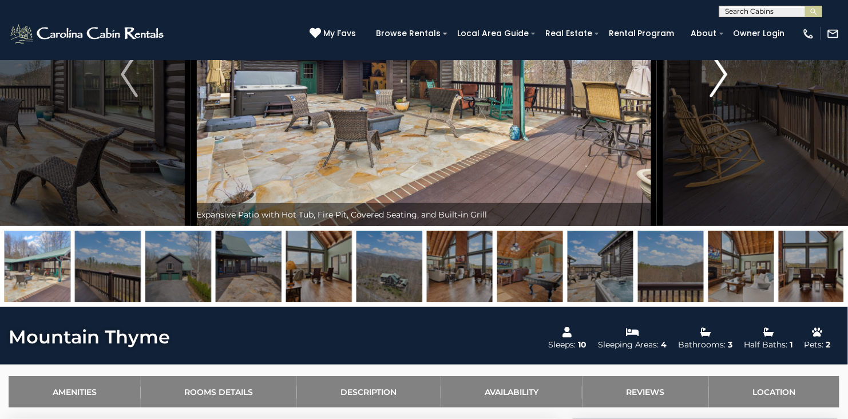
click at [722, 79] on img "Next" at bounding box center [718, 74] width 17 height 46
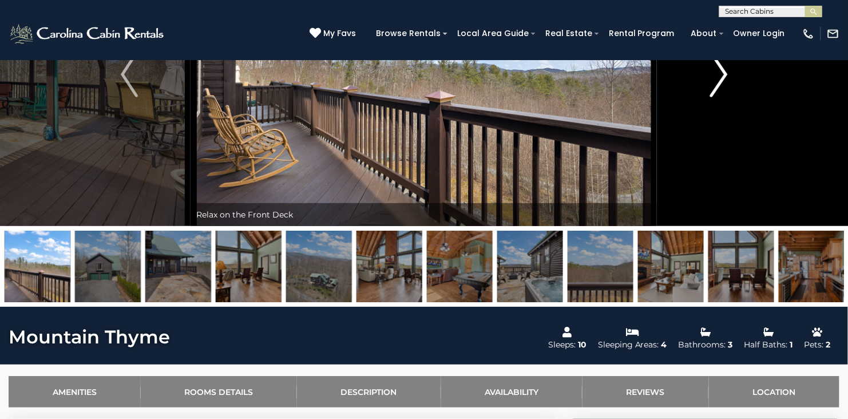
click at [722, 79] on img "Next" at bounding box center [718, 74] width 17 height 46
